Goal: Task Accomplishment & Management: Manage account settings

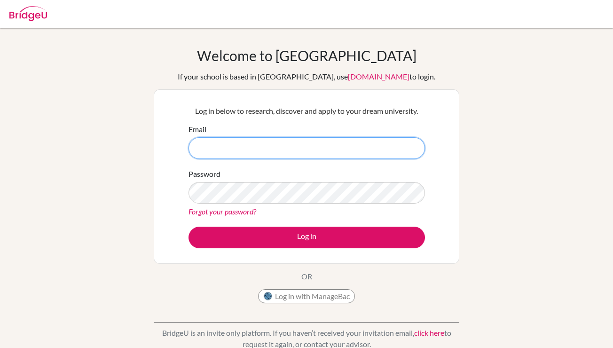
type input "[EMAIL_ADDRESS][DOMAIN_NAME]"
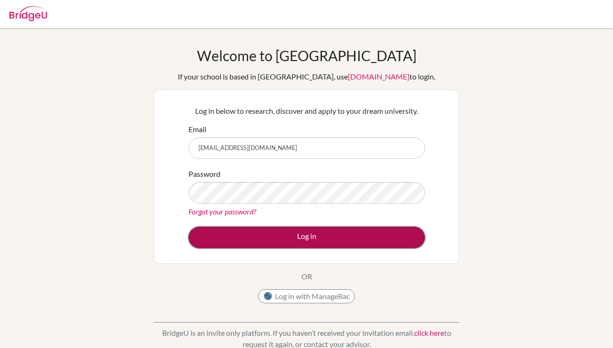
click at [277, 240] on button "Log in" at bounding box center [306, 237] width 236 height 22
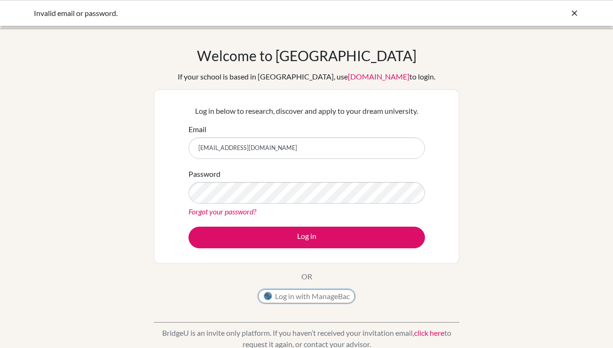
drag, startPoint x: 299, startPoint y: 303, endPoint x: 301, endPoint y: 298, distance: 5.1
click at [299, 303] on button "Log in with ManageBac" at bounding box center [306, 296] width 97 height 14
click at [301, 298] on button "Log in with ManageBac" at bounding box center [306, 296] width 97 height 14
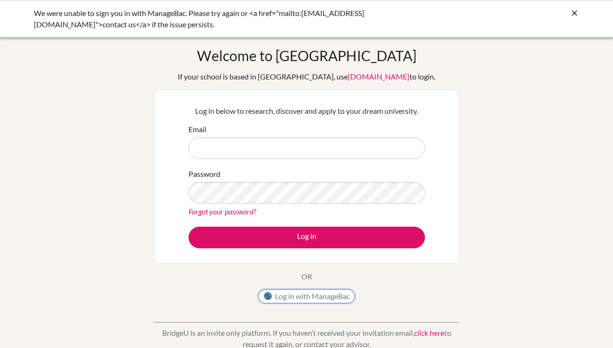
click at [301, 300] on button "Log in with ManageBac" at bounding box center [306, 296] width 97 height 14
click at [304, 292] on button "Log in with ManageBac" at bounding box center [306, 296] width 97 height 14
type input "[EMAIL_ADDRESS][DOMAIN_NAME]"
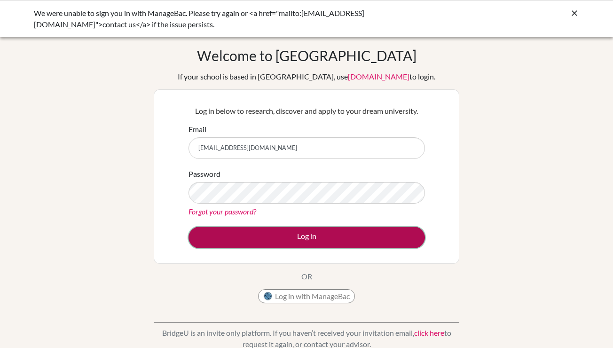
click at [377, 242] on button "Log in" at bounding box center [306, 237] width 236 height 22
